Goal: Task Accomplishment & Management: Complete application form

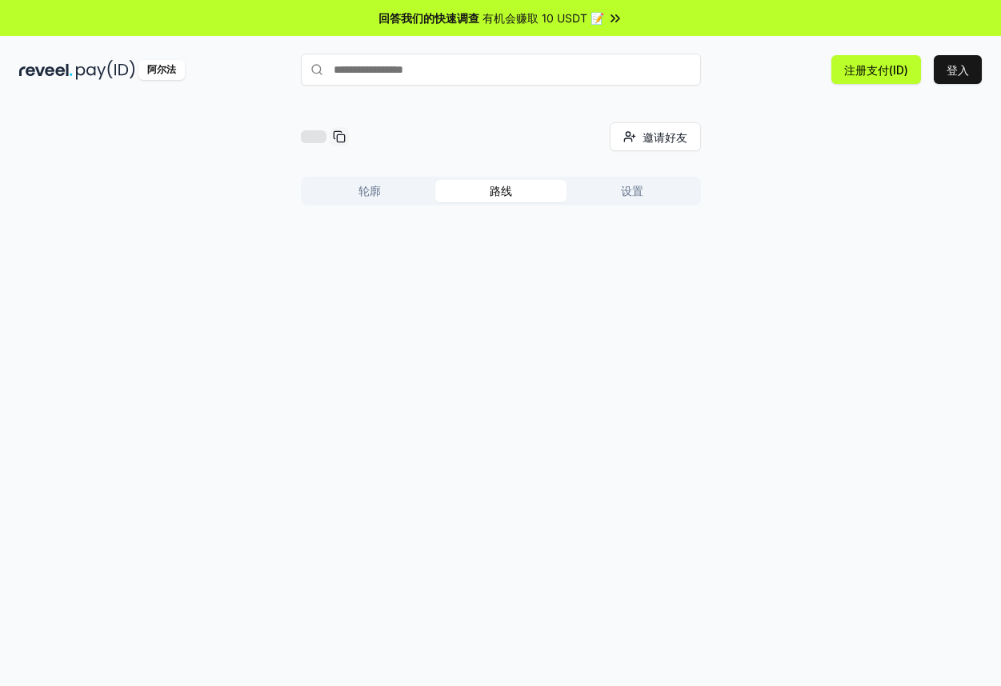
click at [520, 189] on button "路线" at bounding box center [500, 191] width 131 height 22
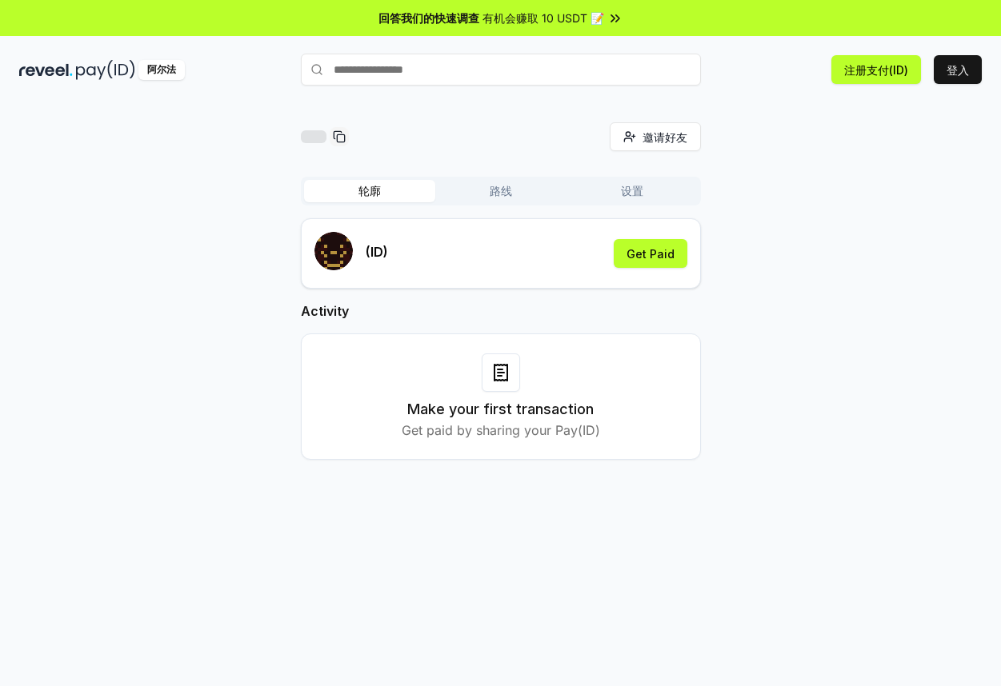
click at [391, 193] on button "轮廓" at bounding box center [369, 191] width 131 height 22
click at [526, 409] on font "进行第一笔交易" at bounding box center [500, 409] width 101 height 17
click at [502, 375] on icon at bounding box center [500, 372] width 19 height 19
click at [660, 255] on font "获得报酬" at bounding box center [652, 254] width 45 height 14
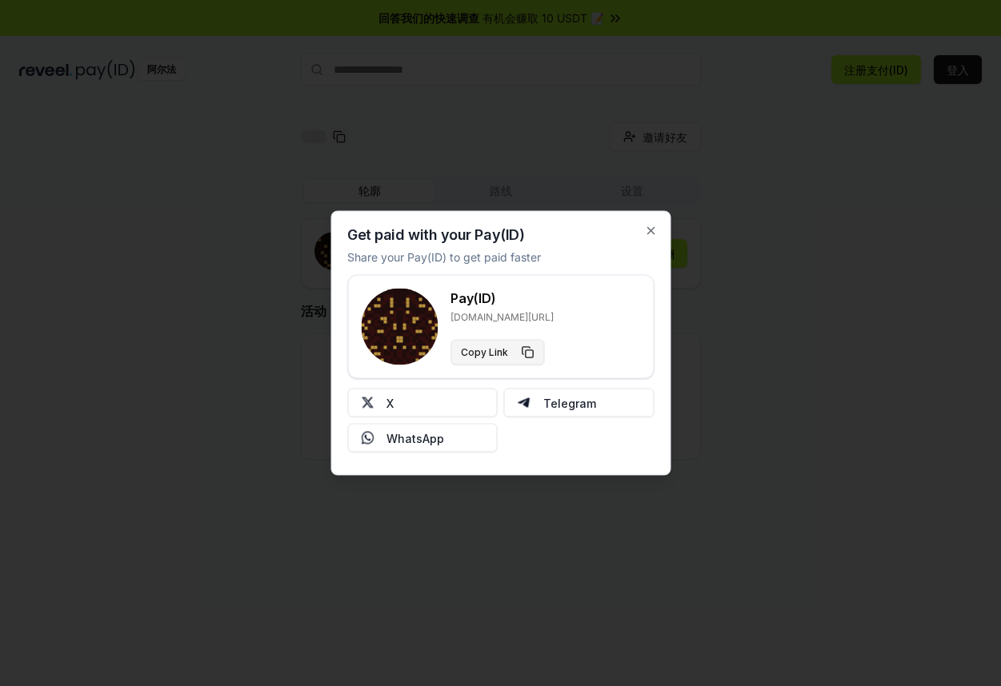
click at [524, 354] on button "Copy Link" at bounding box center [497, 353] width 94 height 26
click at [652, 231] on icon "button" at bounding box center [650, 231] width 13 height 13
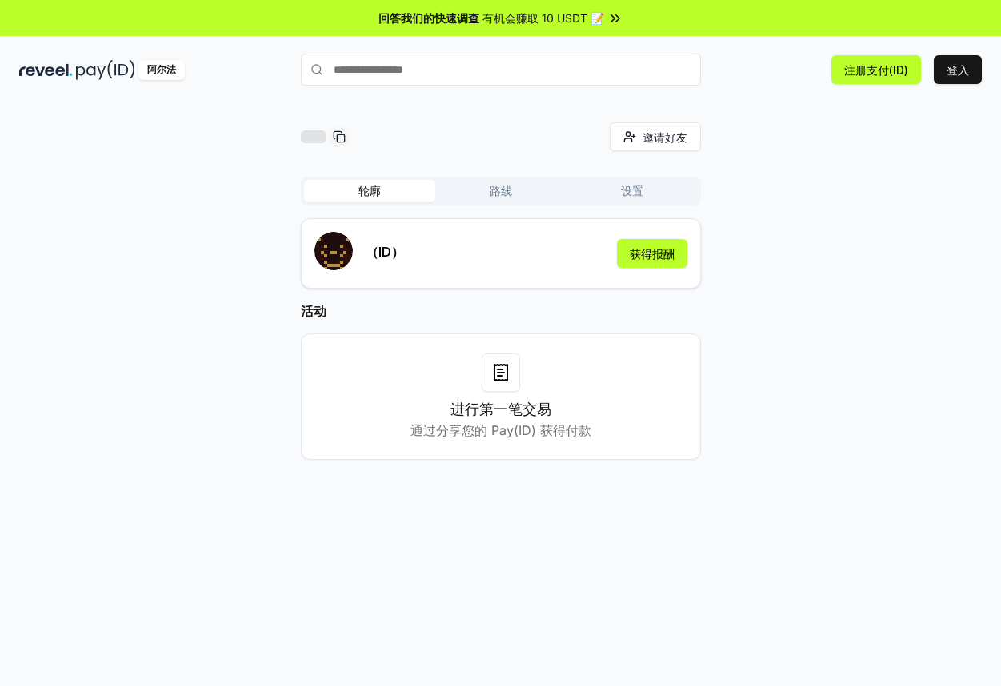
click at [448, 73] on input "text" at bounding box center [501, 70] width 400 height 32
paste input "**********"
type input "**********"
click at [636, 77] on font "登记" at bounding box center [625, 70] width 22 height 14
